Goal: Information Seeking & Learning: Learn about a topic

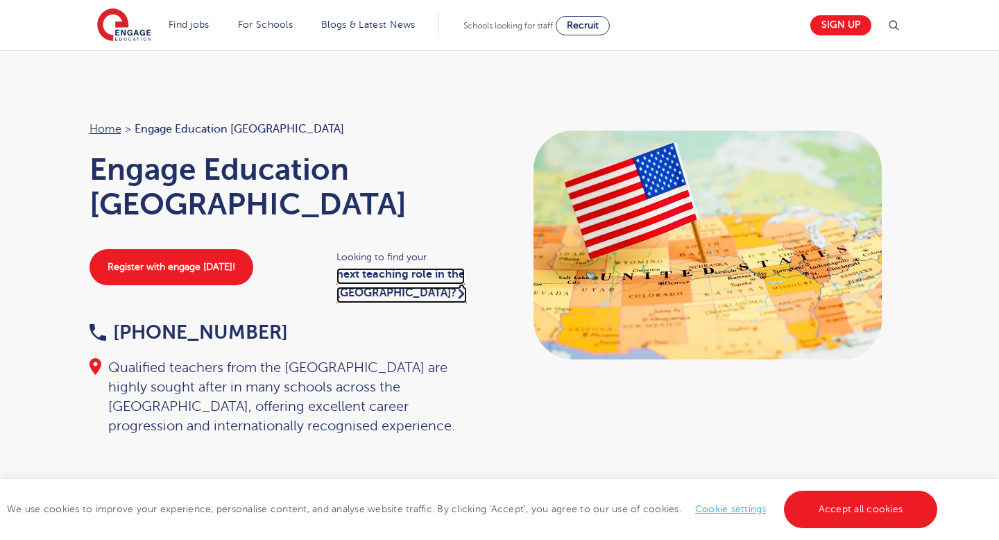
click at [366, 268] on link "next teaching role in the UK?" at bounding box center [402, 285] width 130 height 35
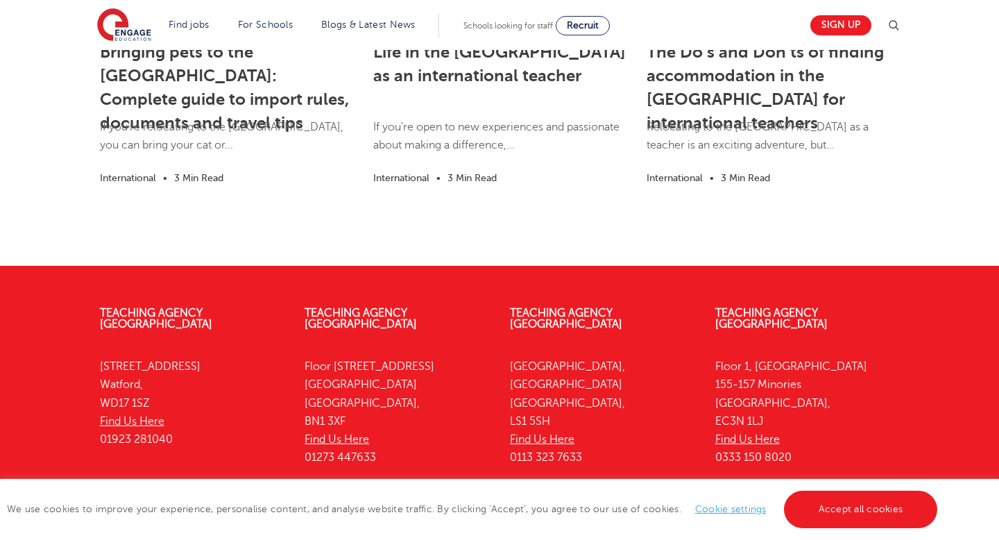
scroll to position [1591, 0]
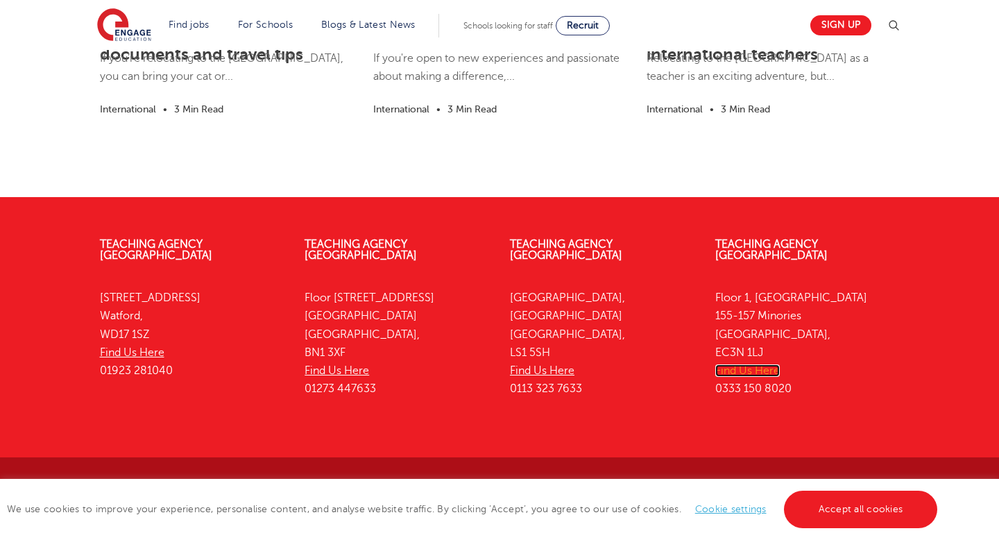
click at [765, 364] on link "Find Us Here" at bounding box center [748, 370] width 65 height 12
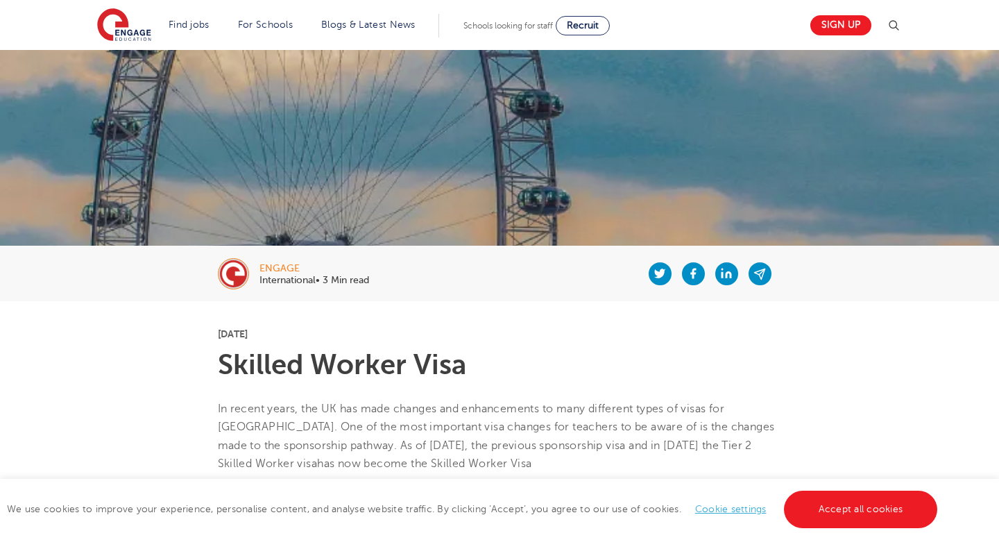
scroll to position [0, 0]
